Goal: Check status: Check status

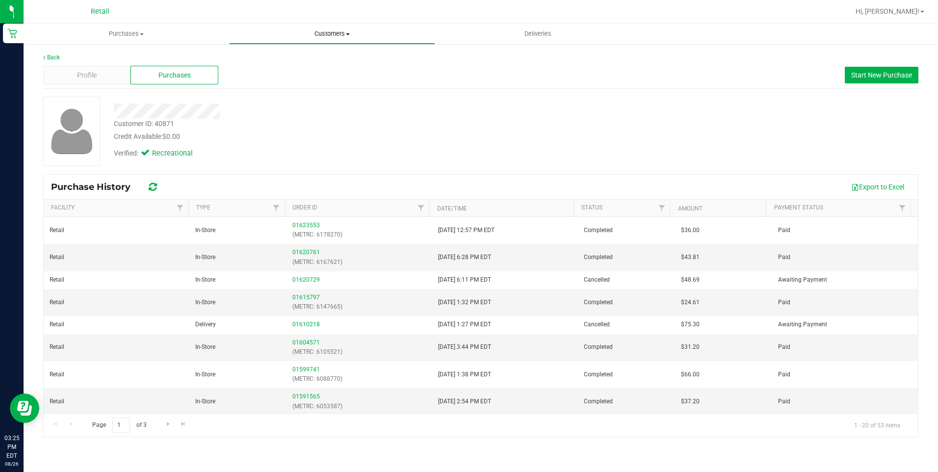
drag, startPoint x: 351, startPoint y: 34, endPoint x: 339, endPoint y: 37, distance: 12.0
click at [351, 34] on span "Customers" at bounding box center [332, 33] width 205 height 9
click at [249, 59] on span "All customers" at bounding box center [264, 59] width 71 height 8
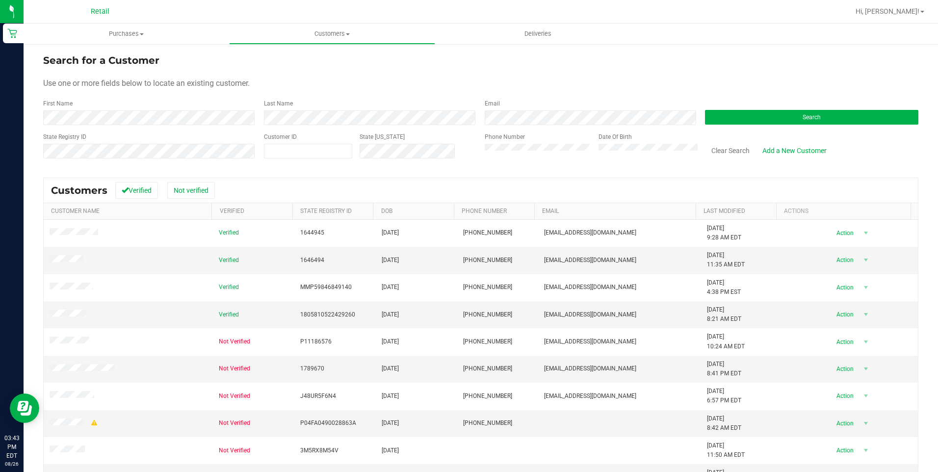
click at [116, 128] on form "Search for a Customer Use one or more fields below to locate an existing custom…" at bounding box center [480, 110] width 875 height 114
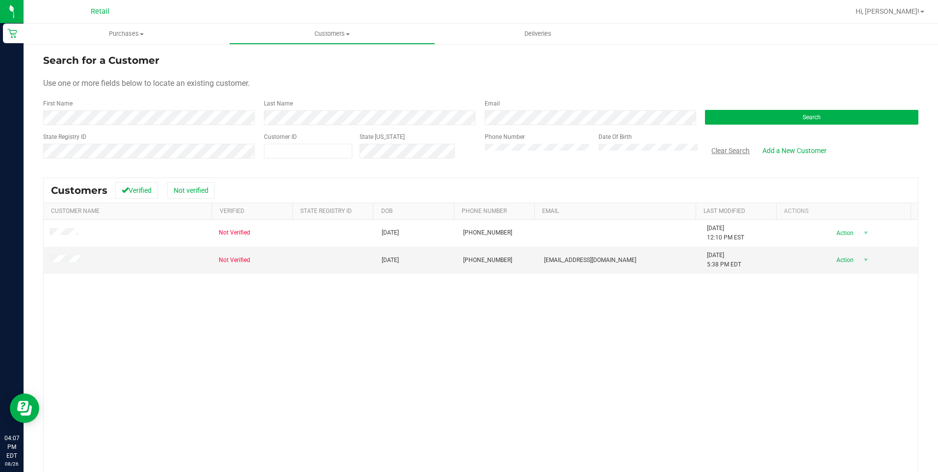
click at [737, 156] on button "Clear Search" at bounding box center [730, 150] width 51 height 17
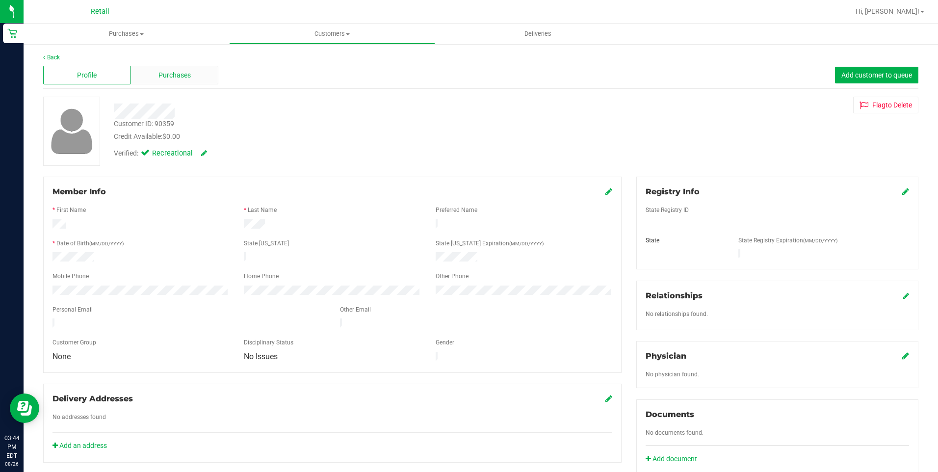
click at [168, 82] on div "Purchases" at bounding box center [174, 75] width 87 height 19
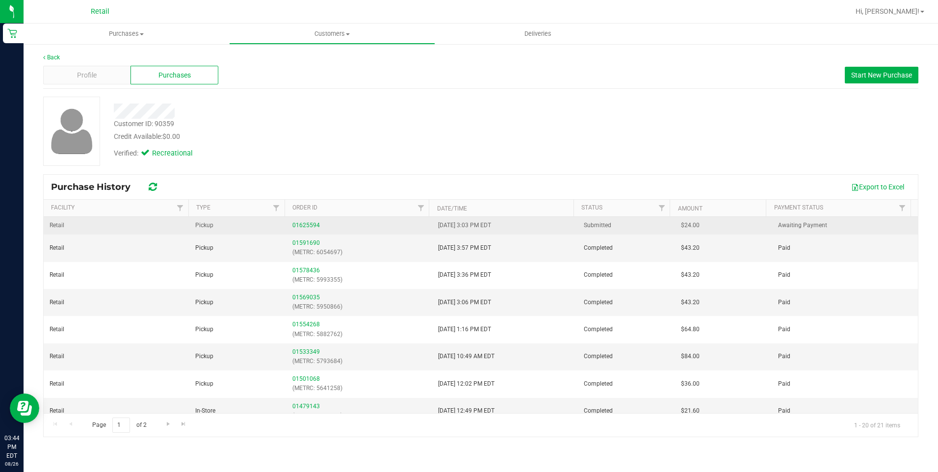
click at [317, 227] on div "01625594" at bounding box center [359, 225] width 134 height 9
click at [308, 225] on link "01625594" at bounding box center [305, 225] width 27 height 7
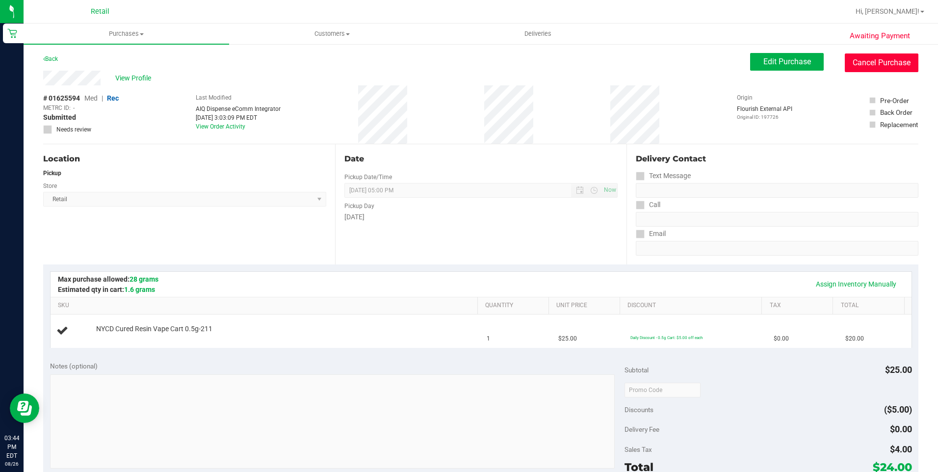
click at [870, 66] on button "Cancel Purchase" at bounding box center [882, 62] width 74 height 19
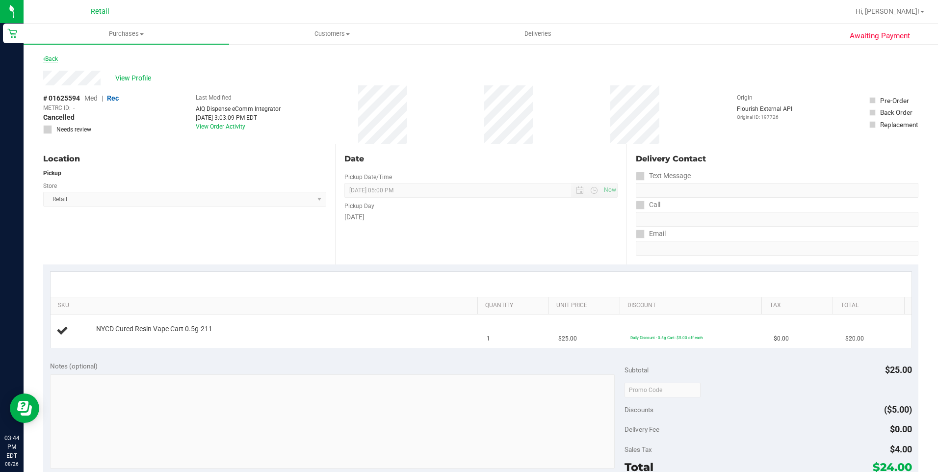
click at [56, 59] on link "Back" at bounding box center [50, 58] width 15 height 7
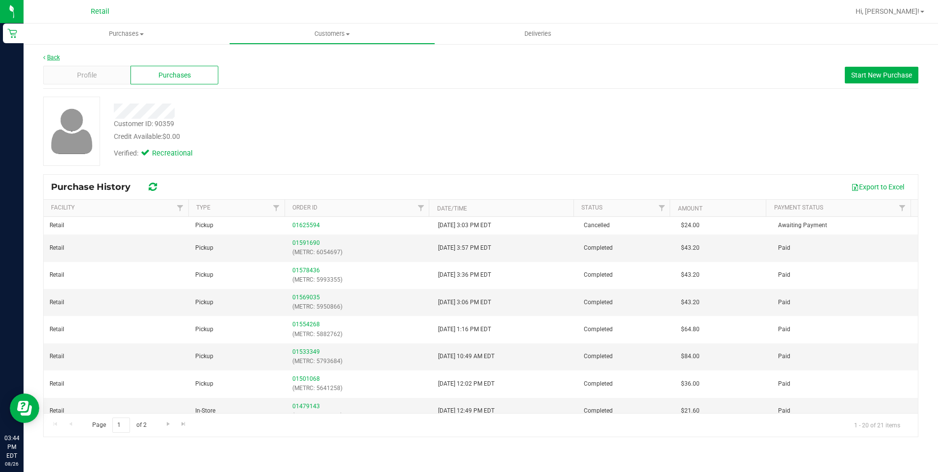
click at [44, 58] on icon at bounding box center [44, 57] width 2 height 6
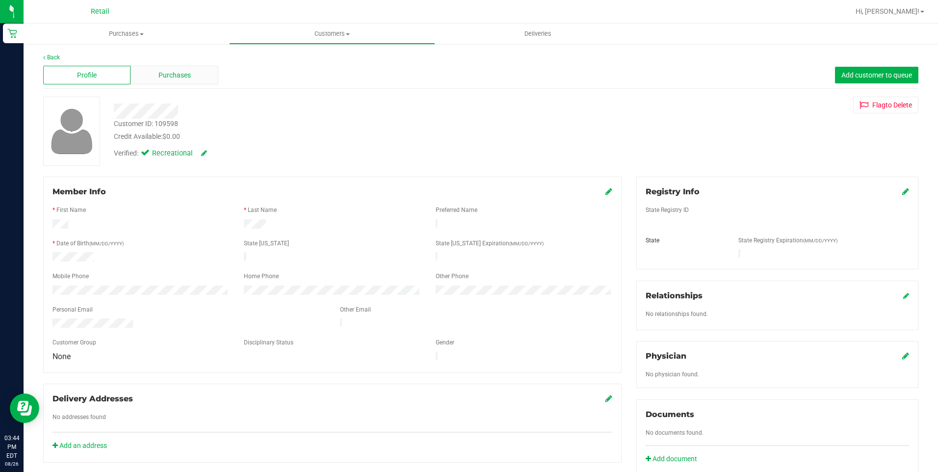
click at [197, 77] on div "Purchases" at bounding box center [174, 75] width 87 height 19
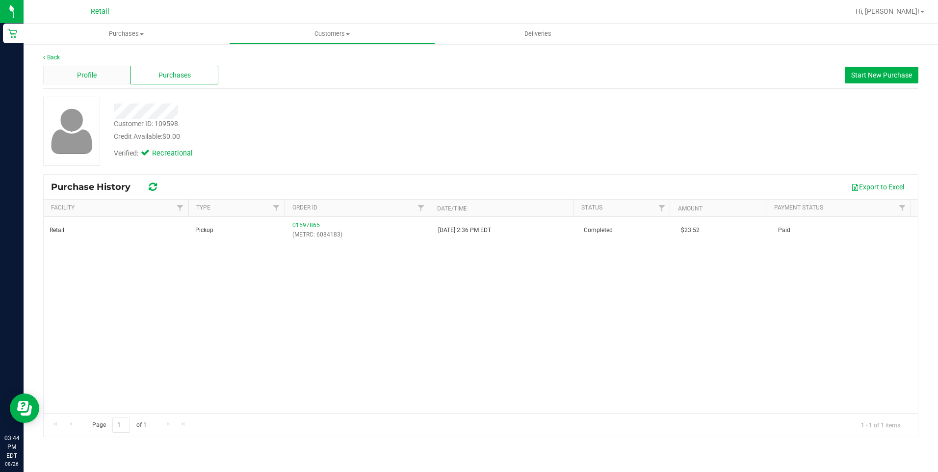
click at [81, 71] on span "Profile" at bounding box center [87, 75] width 20 height 10
